Goal: Find specific page/section: Find specific page/section

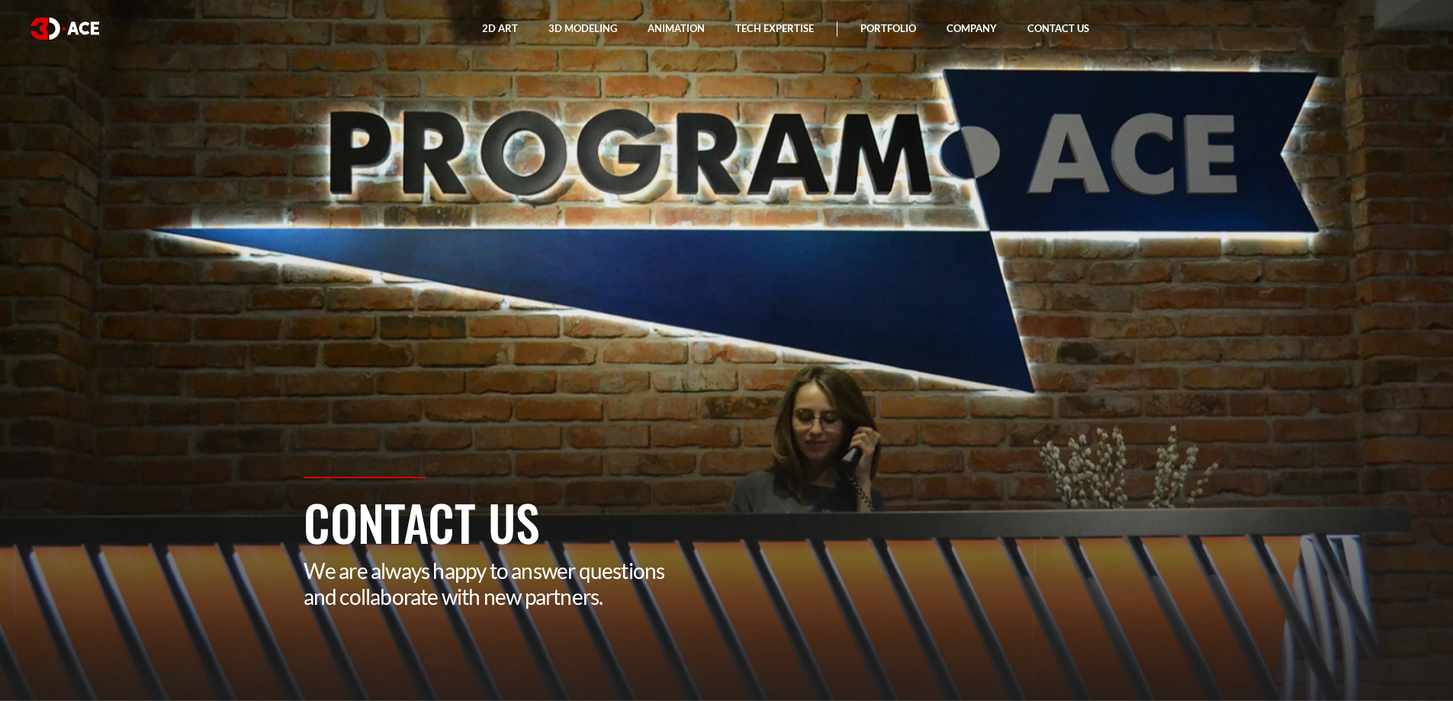
click at [900, 25] on link "Portfolio" at bounding box center [888, 28] width 86 height 57
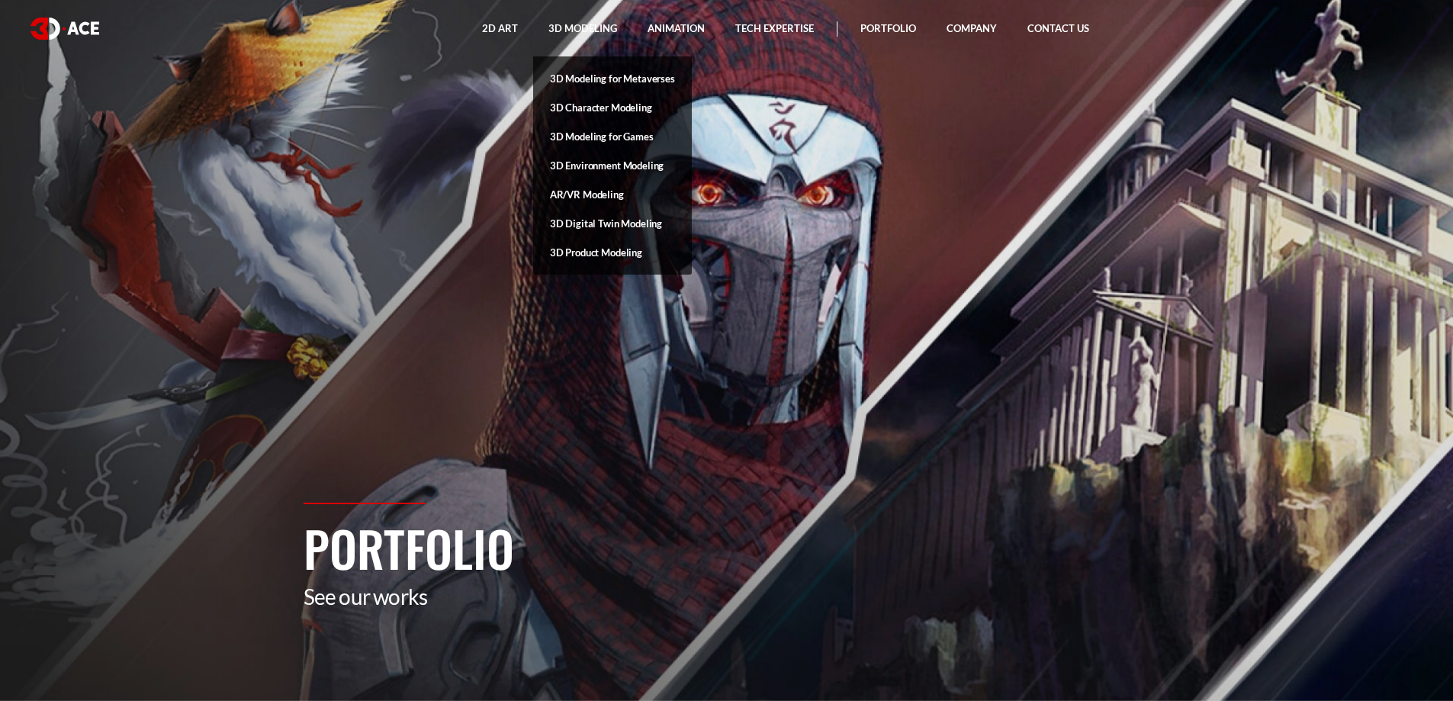
click at [636, 112] on link "3D Character Modeling" at bounding box center [612, 107] width 159 height 29
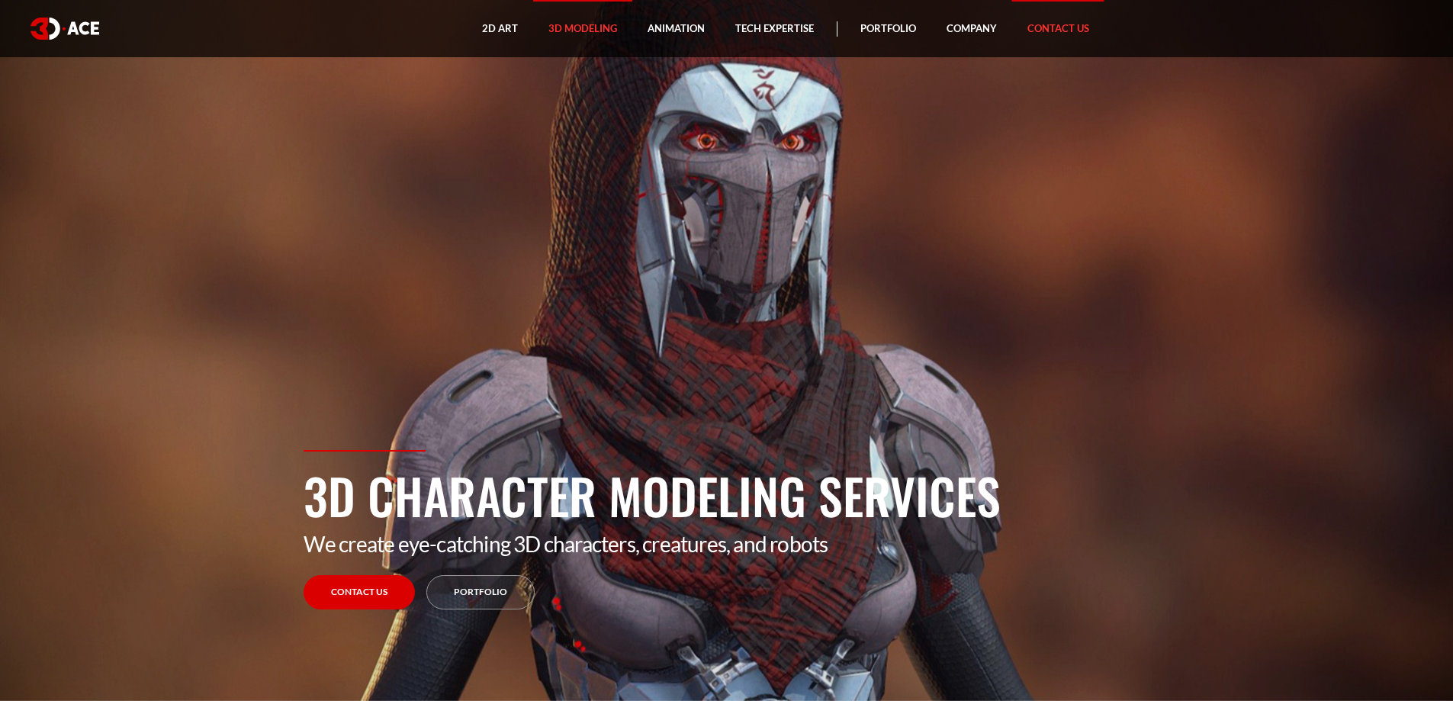
click at [1041, 27] on link "Contact Us" at bounding box center [1058, 28] width 92 height 57
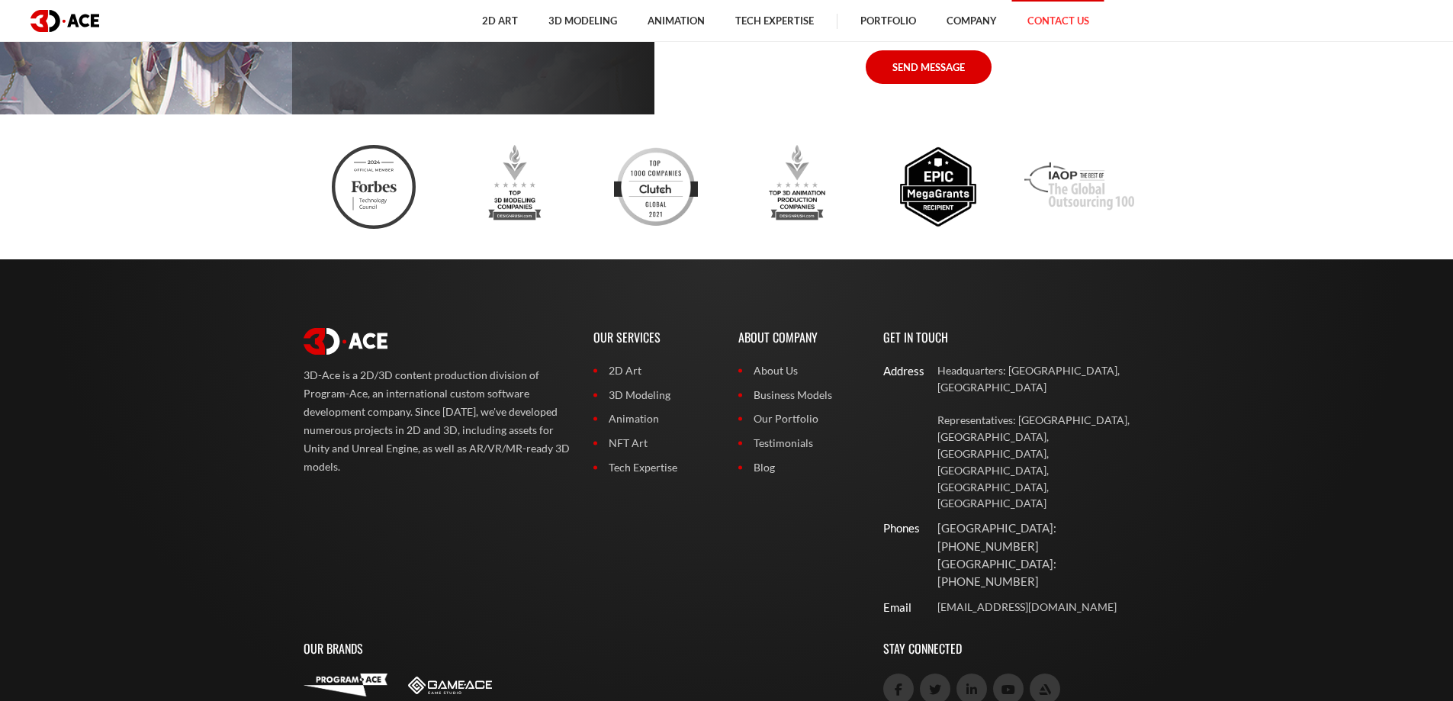
scroll to position [1289, 0]
